Goal: Task Accomplishment & Management: Complete application form

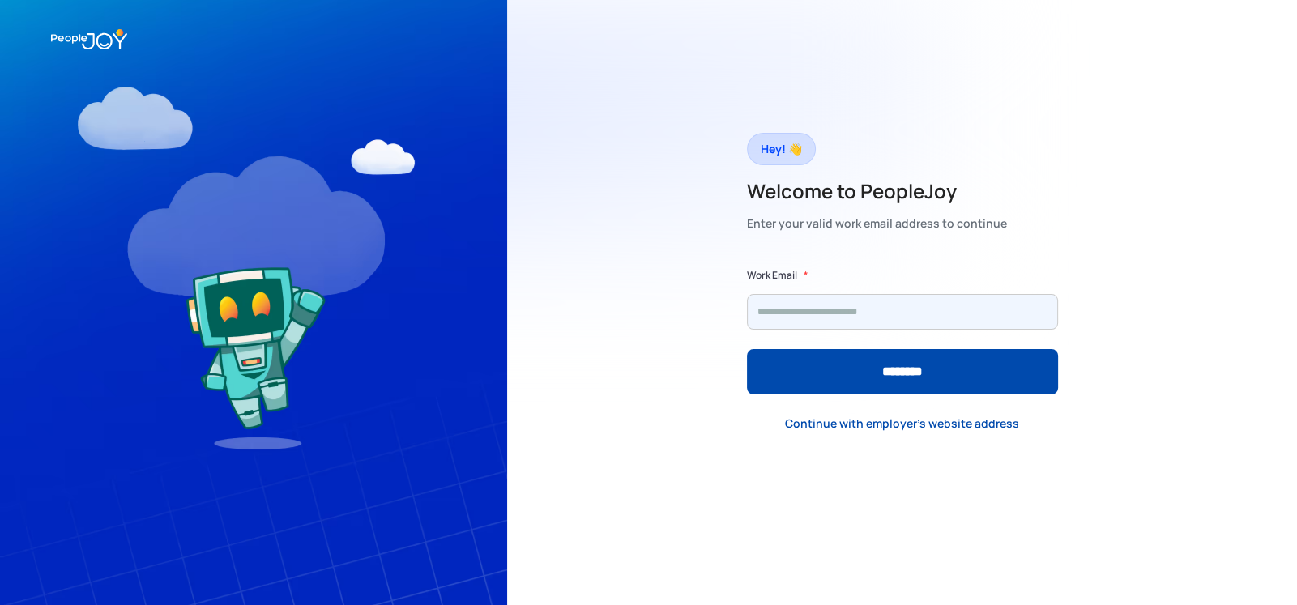
click at [816, 313] on input "Form" at bounding box center [902, 312] width 311 height 36
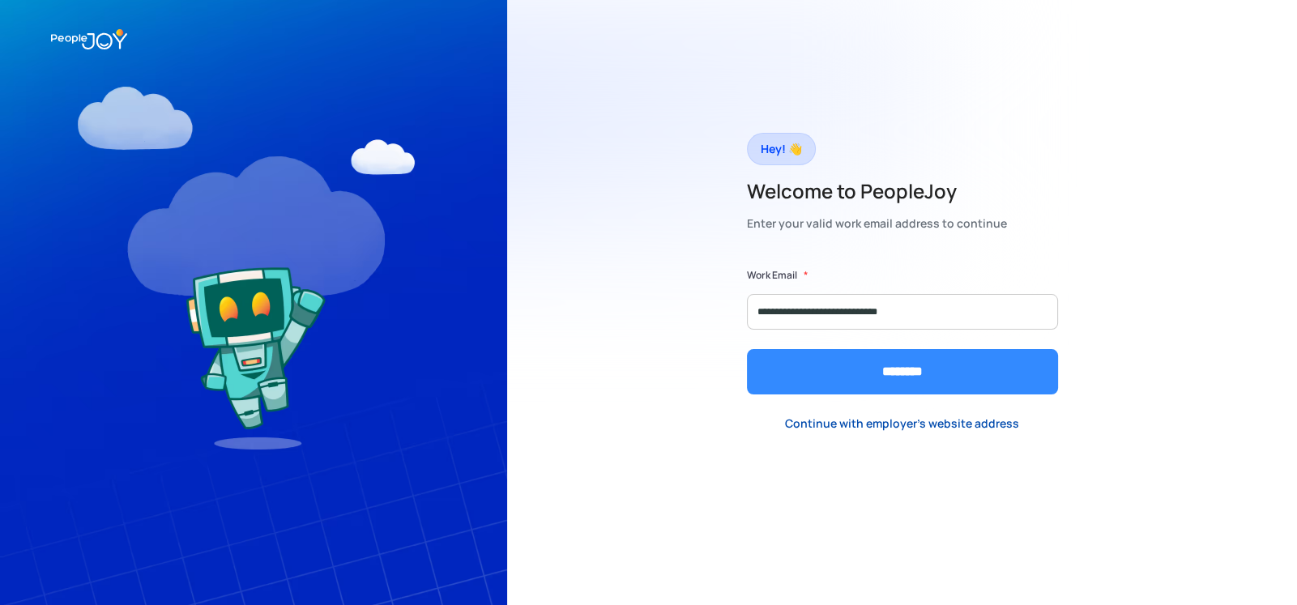
type input "**********"
click at [952, 377] on input "********" at bounding box center [902, 371] width 311 height 45
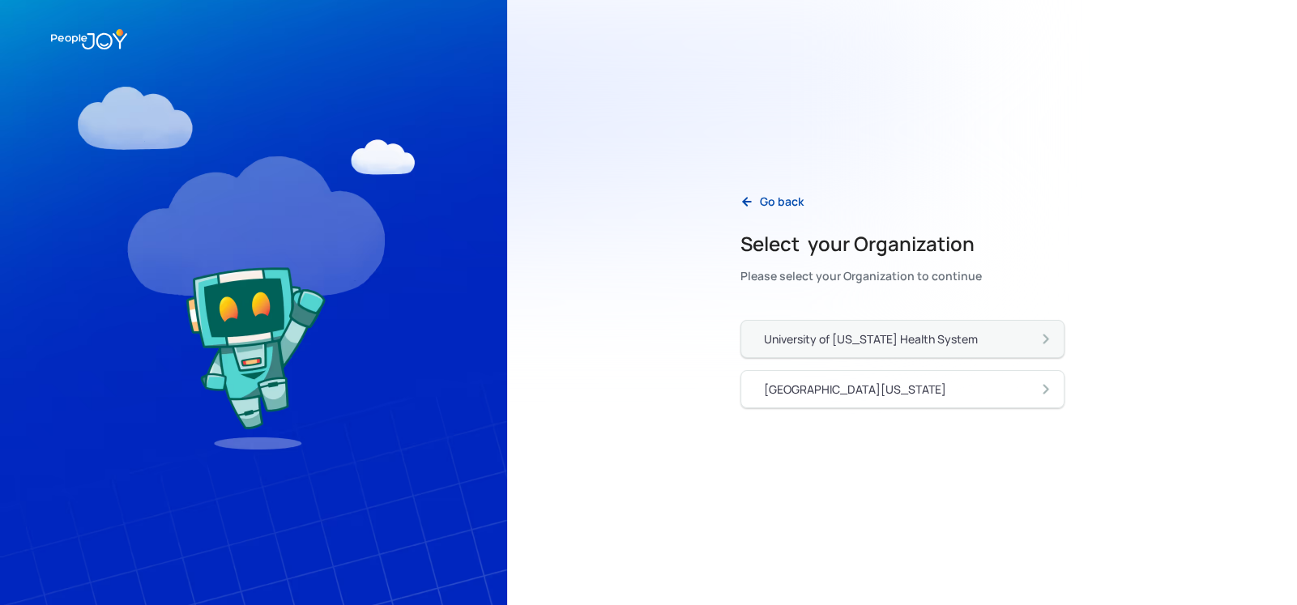
click at [905, 346] on div "University of [US_STATE] Health System" at bounding box center [871, 339] width 214 height 16
